Goal: Information Seeking & Learning: Understand process/instructions

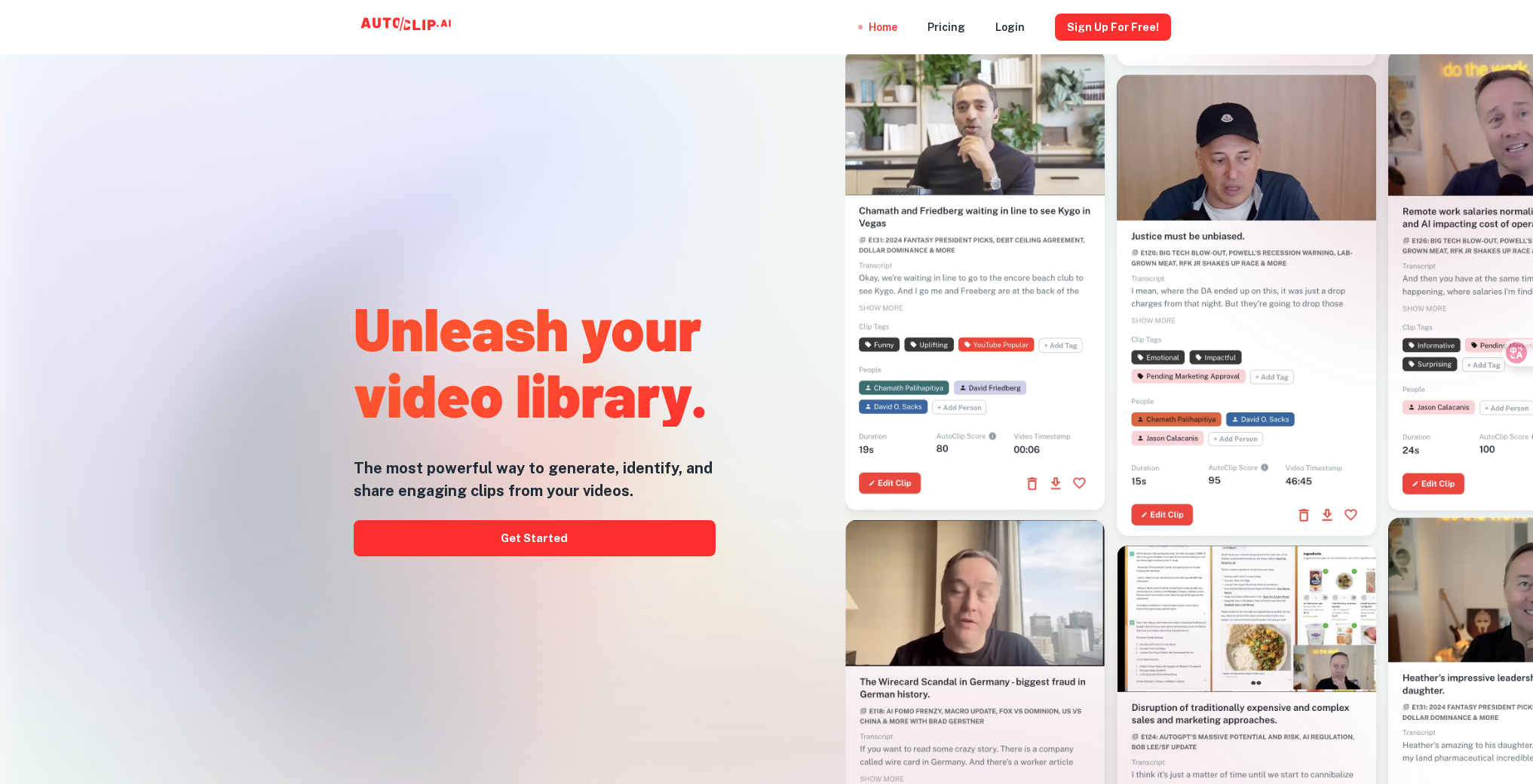
click at [557, 557] on div "Unleash your video library. The most powerful way to generate, identify, and sh…" at bounding box center [534, 422] width 362 height 784
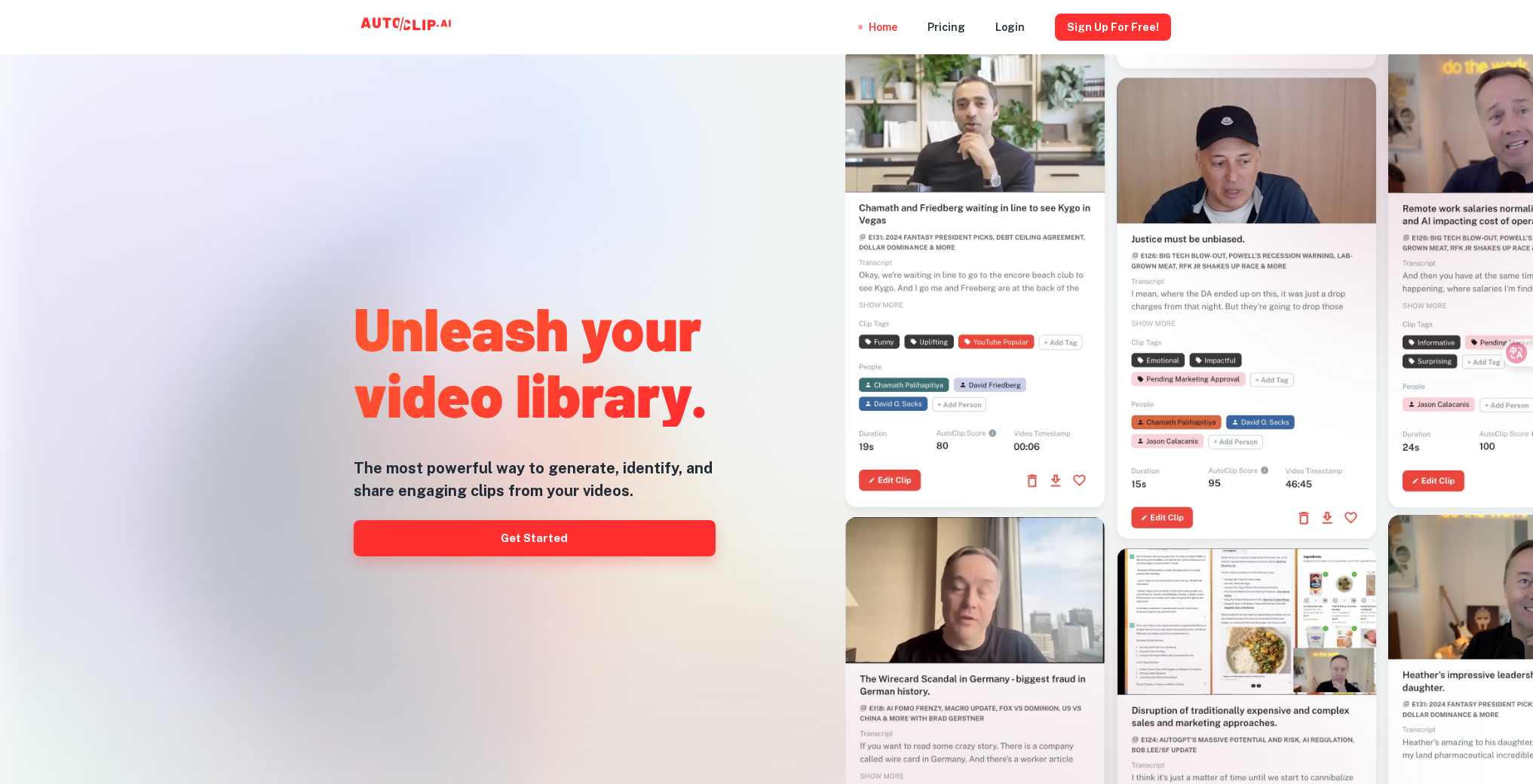
click at [552, 545] on link "Get Started" at bounding box center [534, 539] width 362 height 36
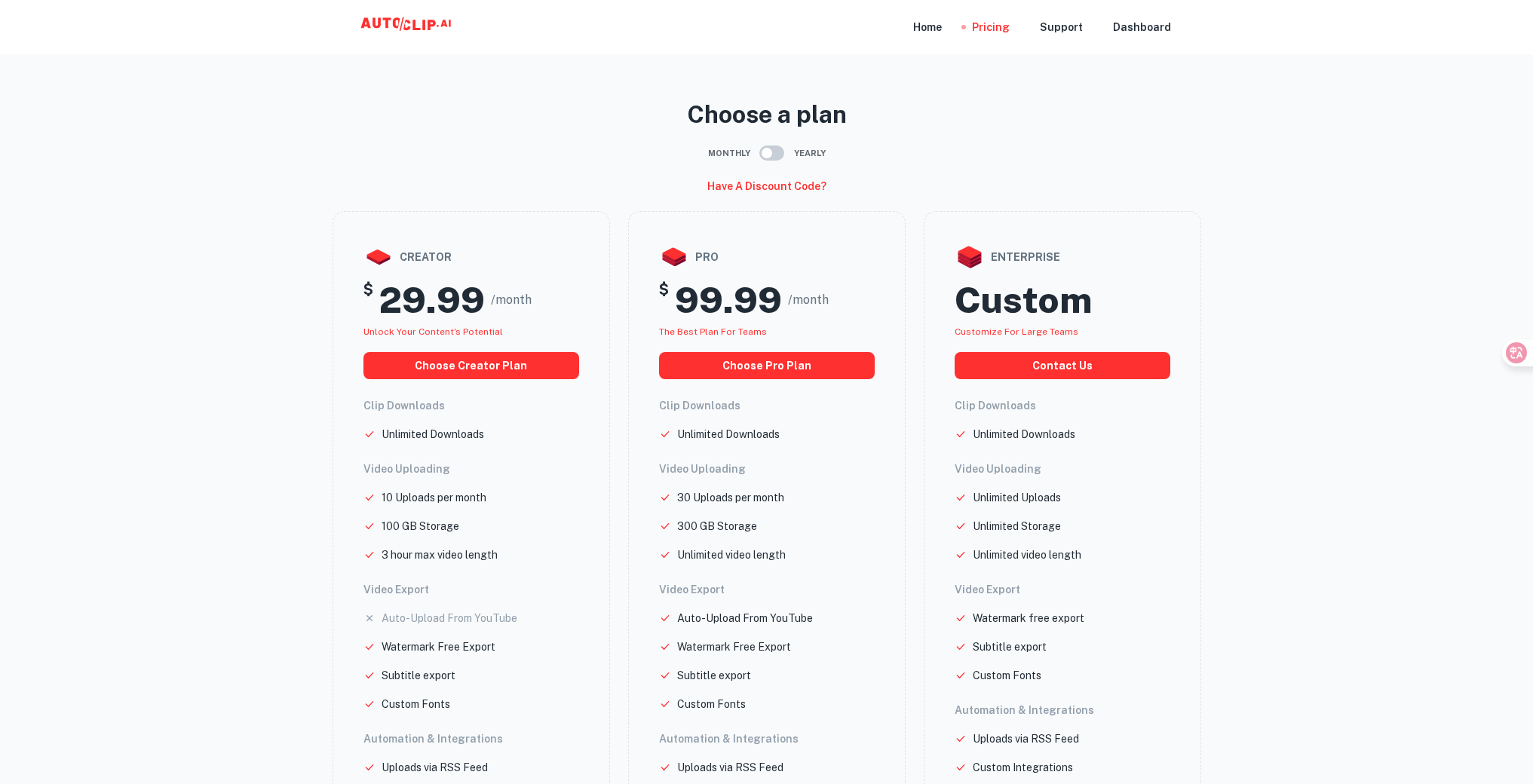
click at [445, 24] on icon at bounding box center [445, 23] width 10 height 7
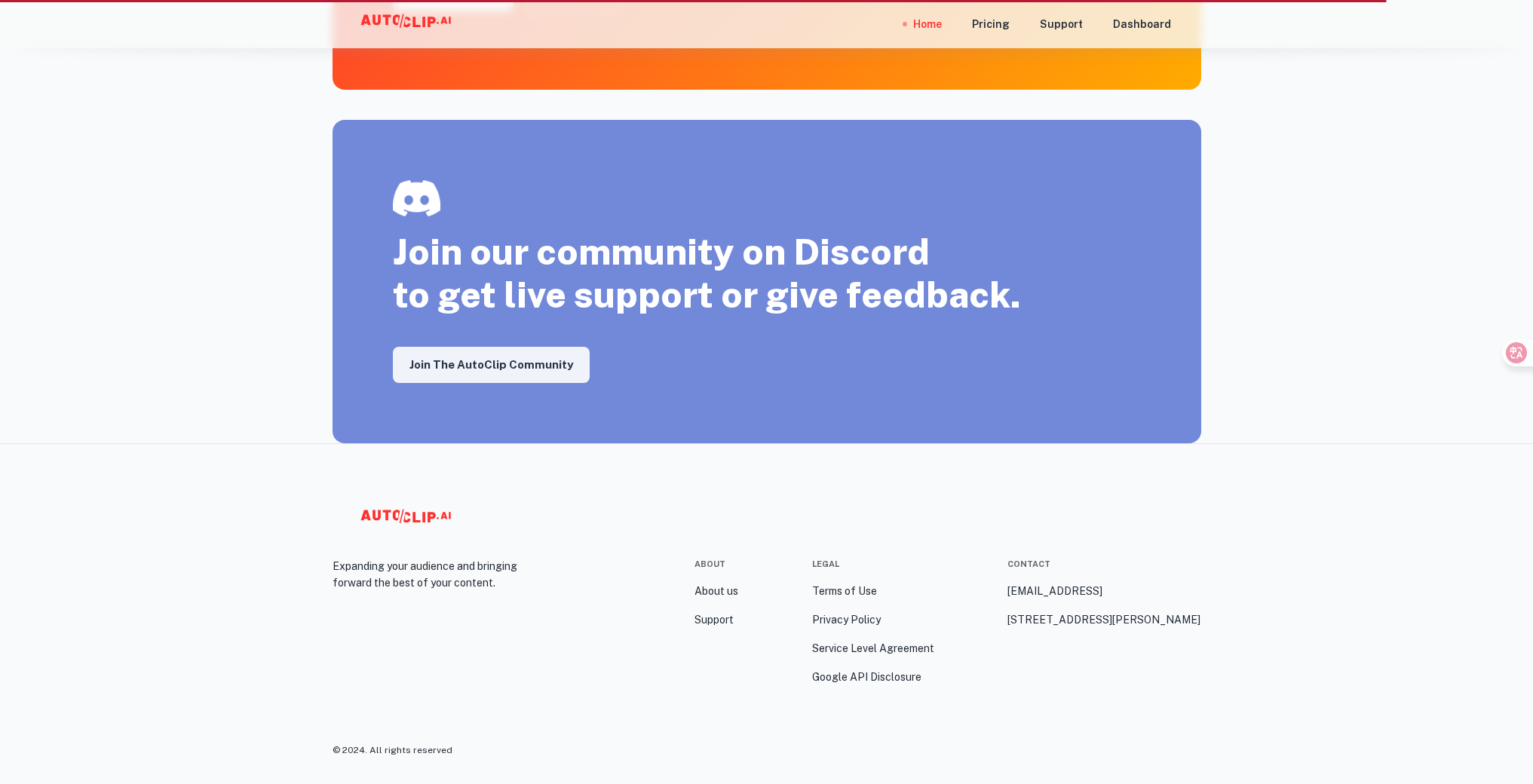
scroll to position [2534, 0]
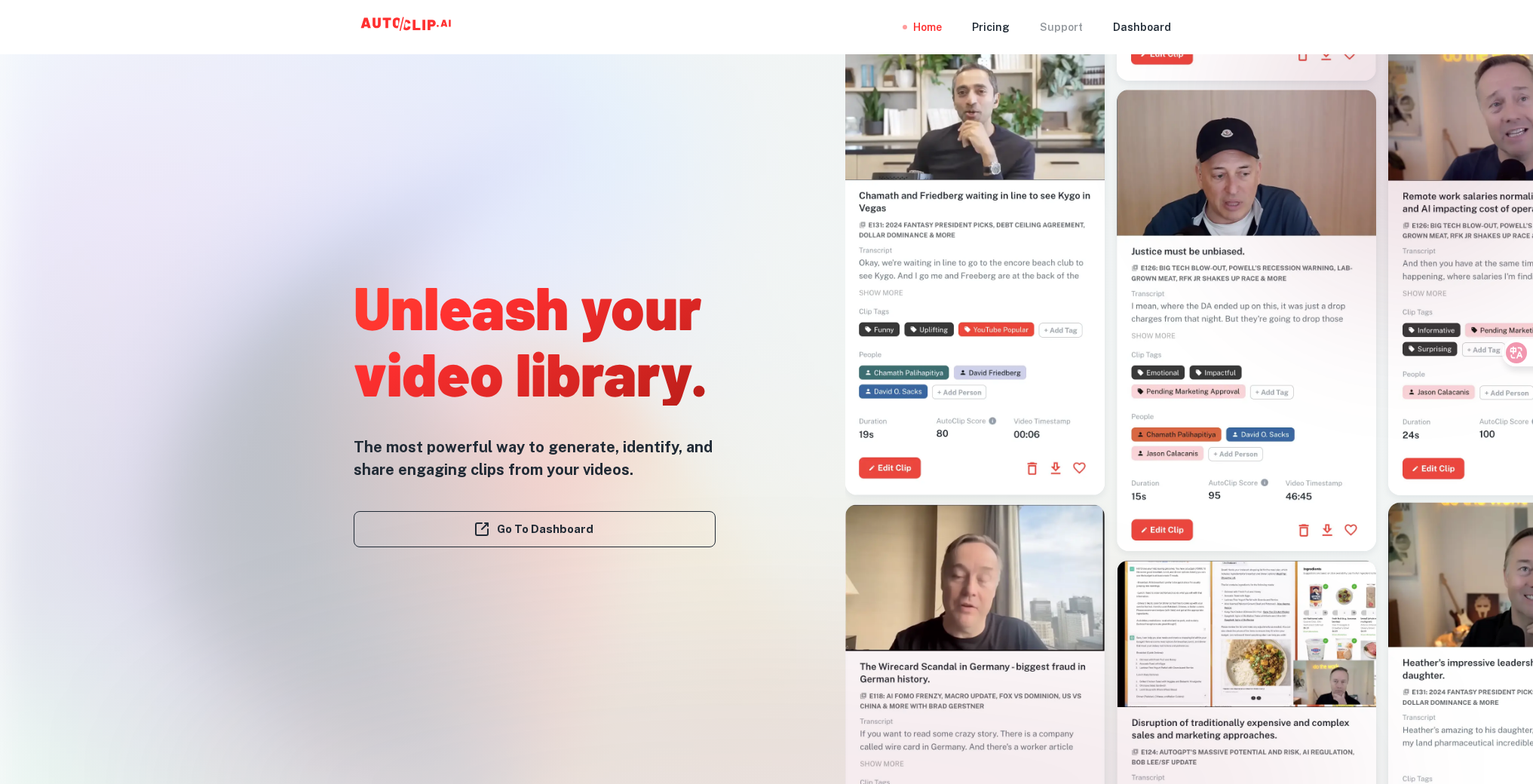
click at [1081, 29] on div "Support" at bounding box center [1061, 27] width 43 height 54
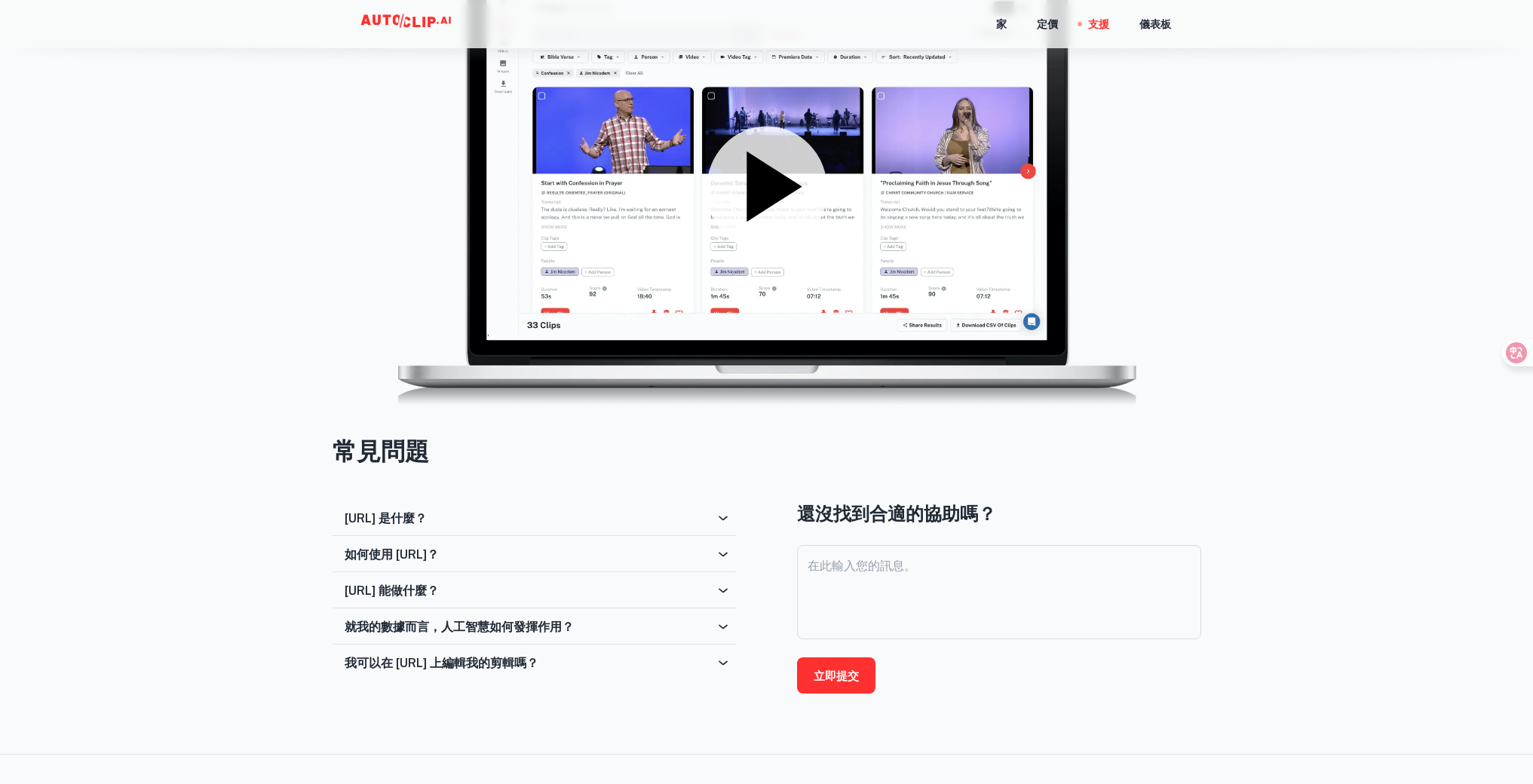
scroll to position [197, 0]
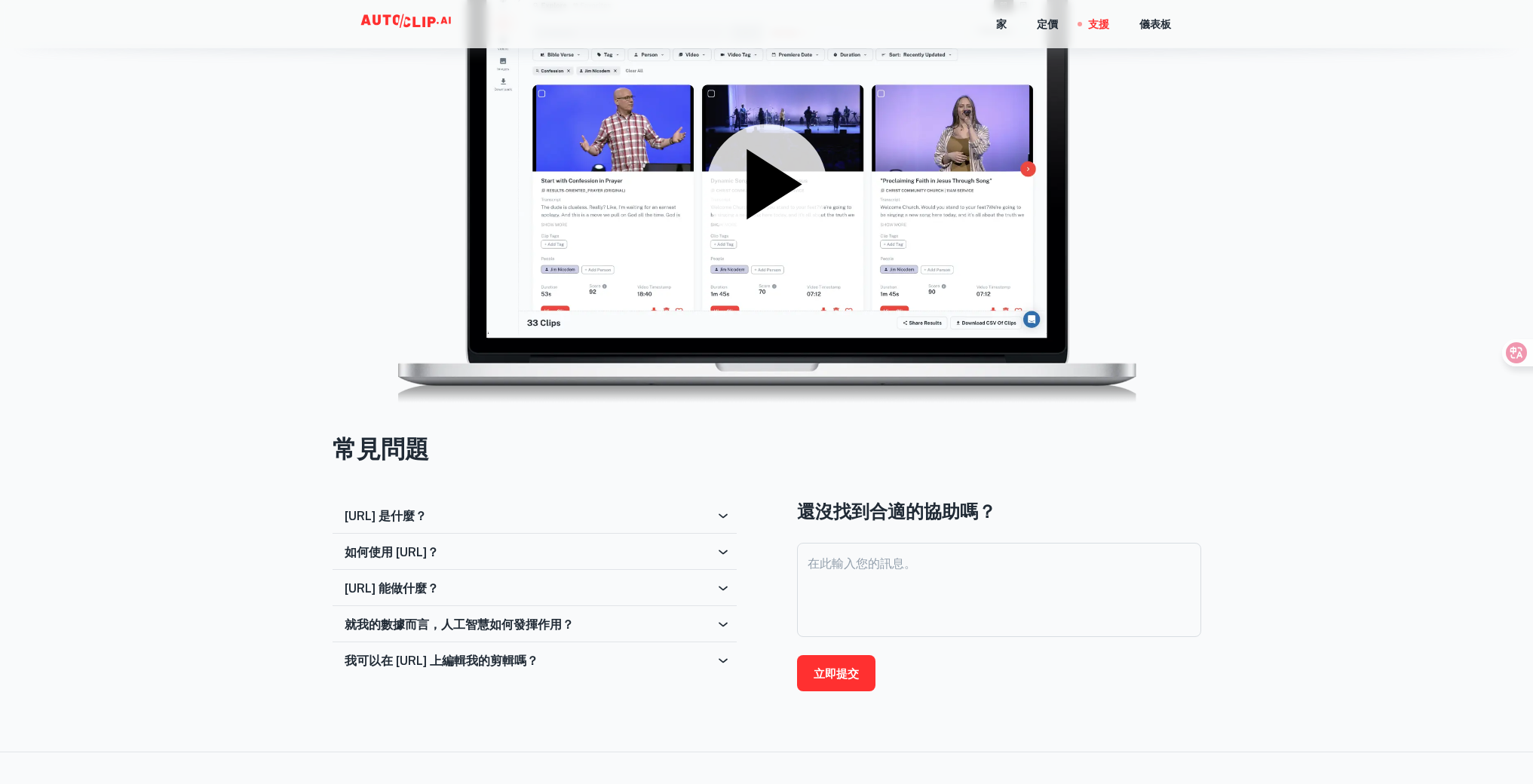
click at [641, 514] on div "AutoClip.ai 是什麼？" at bounding box center [530, 516] width 371 height 14
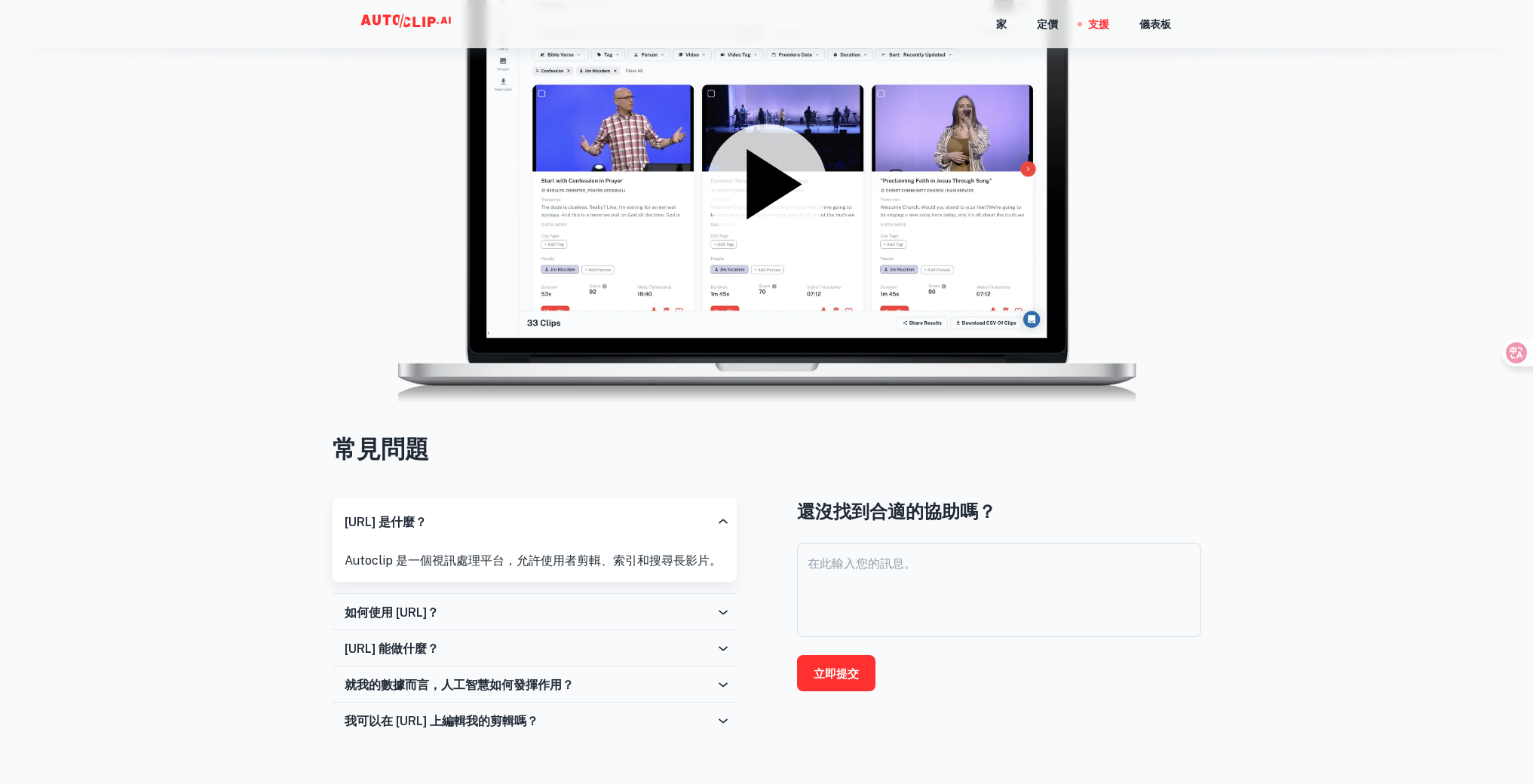
click at [643, 611] on div "如何使用 AutoClip.ai？" at bounding box center [530, 612] width 371 height 14
